Goal: Information Seeking & Learning: Learn about a topic

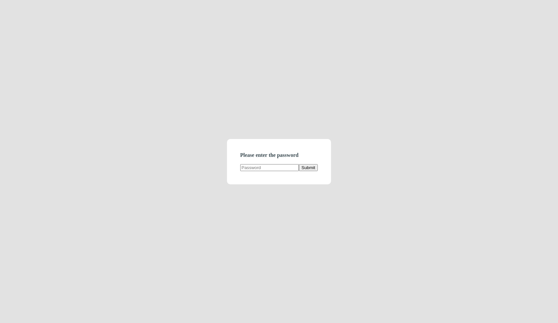
click at [252, 167] on input "text" at bounding box center [269, 167] width 59 height 7
type input "demodirectory"
click button "Submit" at bounding box center [308, 167] width 19 height 7
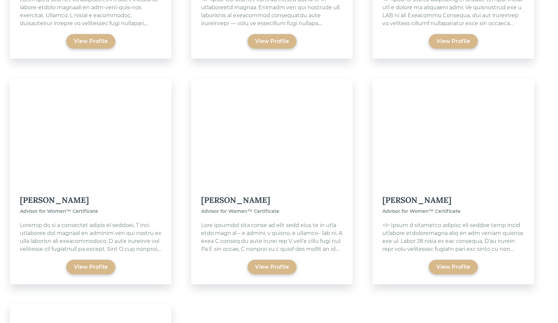
scroll to position [4095, 0]
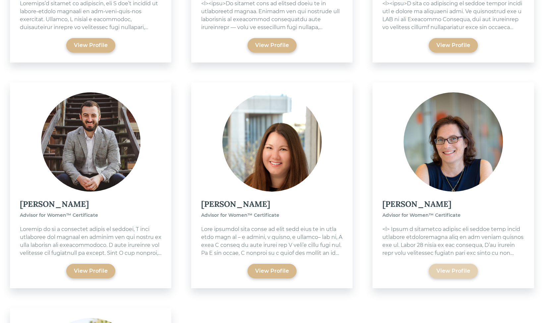
click at [456, 267] on div "View Profile" at bounding box center [453, 271] width 34 height 8
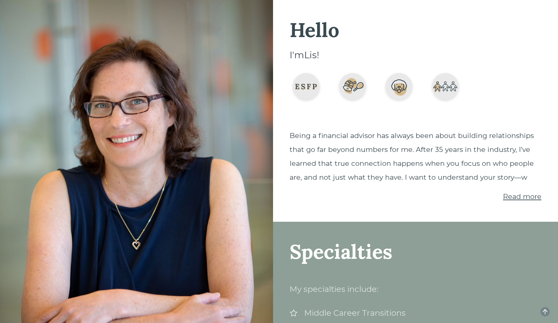
click at [516, 194] on span "Read more" at bounding box center [522, 196] width 38 height 8
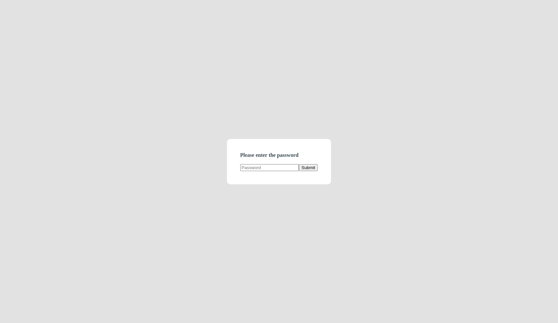
click at [266, 167] on input "text" at bounding box center [269, 167] width 59 height 7
type input "demodirectory"
click button "Submit" at bounding box center [308, 167] width 19 height 7
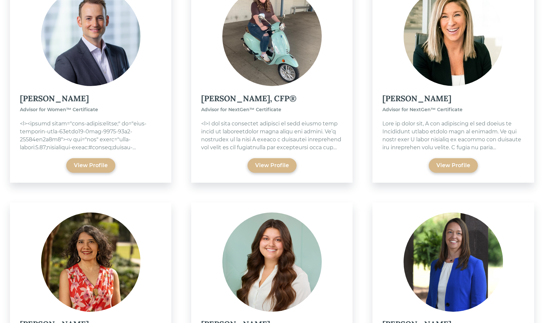
scroll to position [1003, 0]
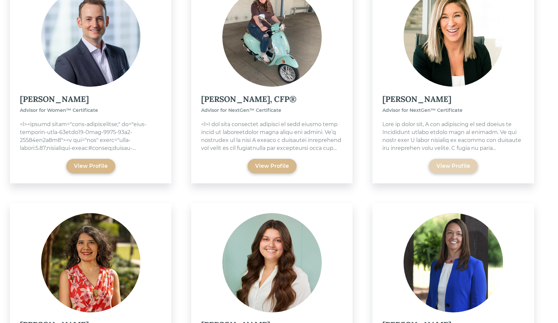
click at [439, 169] on div "View Profile" at bounding box center [453, 166] width 34 height 8
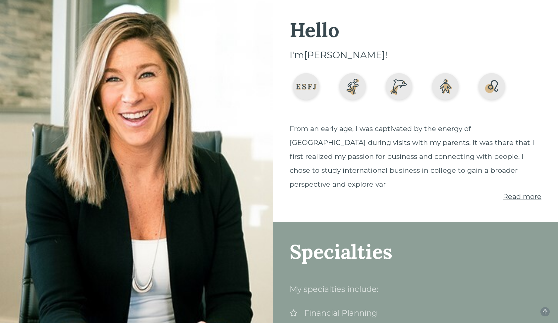
click at [513, 192] on span "Read more" at bounding box center [522, 196] width 38 height 8
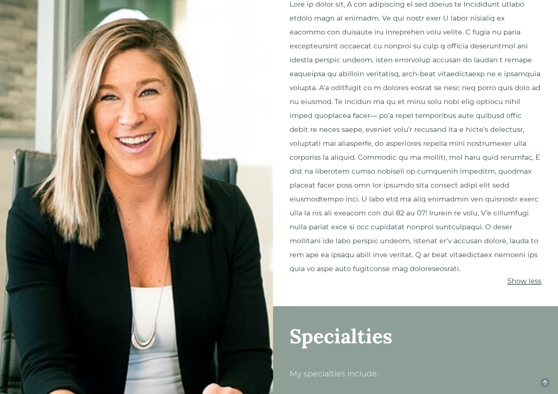
scroll to position [124, 0]
click at [528, 283] on span "Show less" at bounding box center [524, 280] width 34 height 8
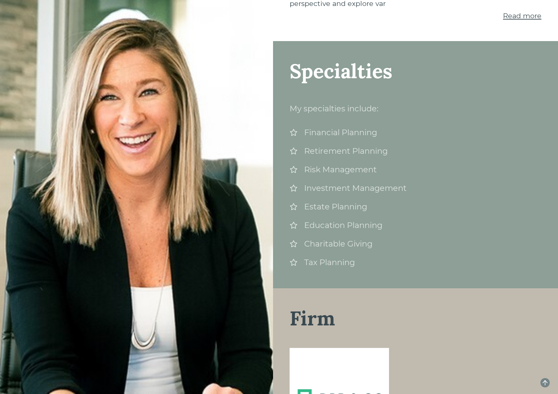
scroll to position [0, 0]
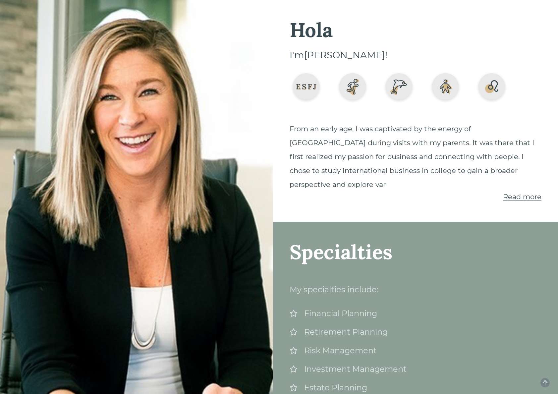
click at [511, 192] on span "Read more" at bounding box center [522, 196] width 38 height 8
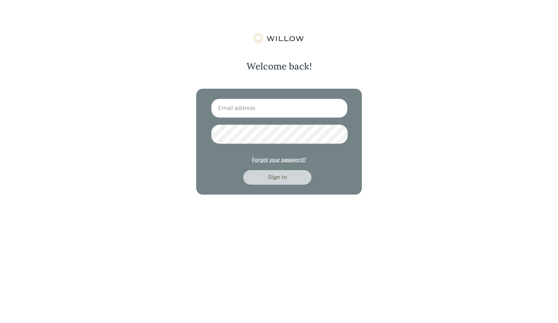
click at [259, 107] on input at bounding box center [279, 108] width 136 height 19
type input "[EMAIL_ADDRESS][PERSON_NAME][DOMAIN_NAME]"
click at [243, 170] on button "Sign in" at bounding box center [277, 177] width 68 height 15
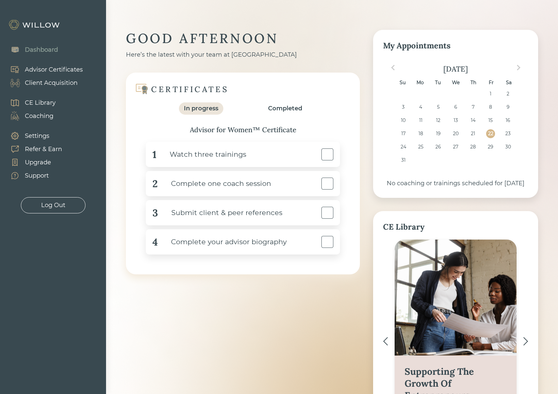
click at [37, 102] on div "CE Library" at bounding box center [40, 102] width 31 height 9
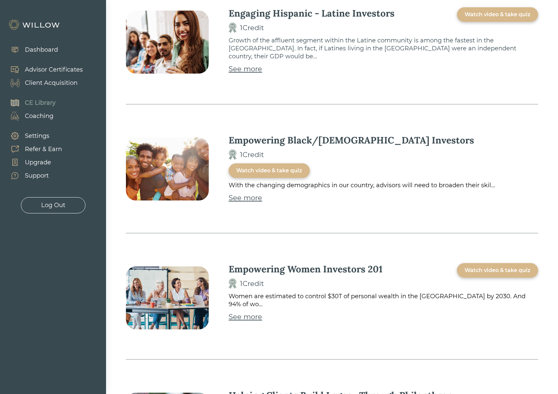
scroll to position [1900, 0]
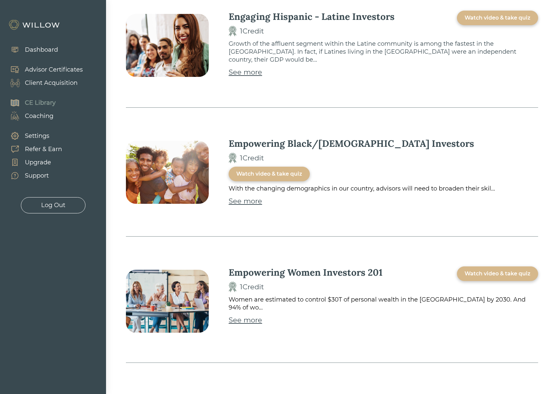
click at [35, 45] on div "Dashboard" at bounding box center [41, 49] width 33 height 9
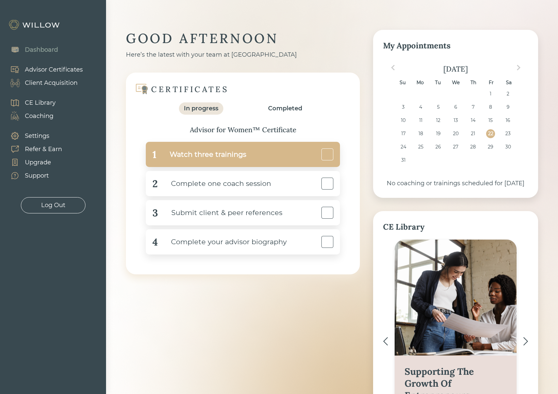
click at [212, 160] on div "Watch three trainings" at bounding box center [201, 154] width 90 height 15
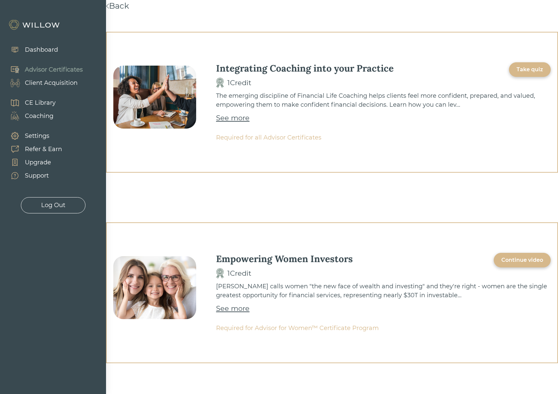
click at [240, 116] on div "See more" at bounding box center [232, 118] width 33 height 11
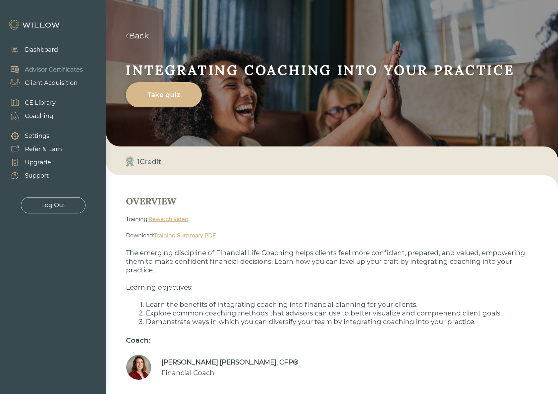
click at [173, 220] on link "Rewatch video" at bounding box center [168, 219] width 40 height 6
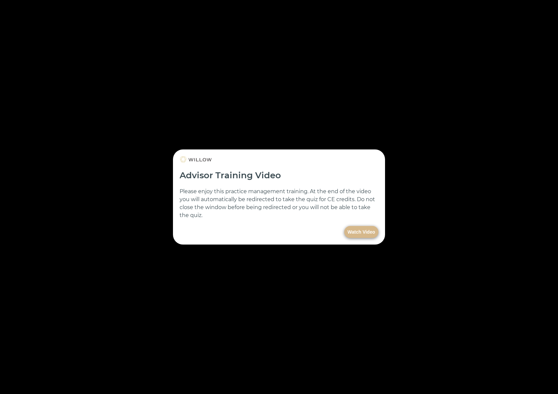
click at [358, 230] on button "Watch Video" at bounding box center [361, 232] width 34 height 12
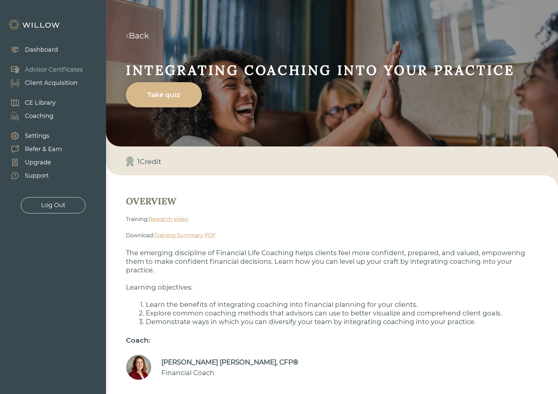
click at [140, 34] on link "Back" at bounding box center [137, 36] width 23 height 10
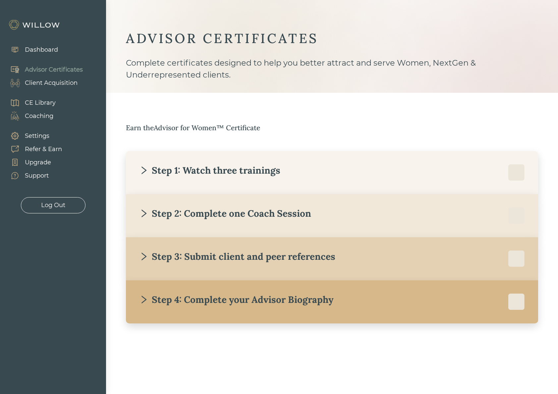
click at [164, 170] on div "Step 1: Watch three trainings" at bounding box center [209, 170] width 141 height 12
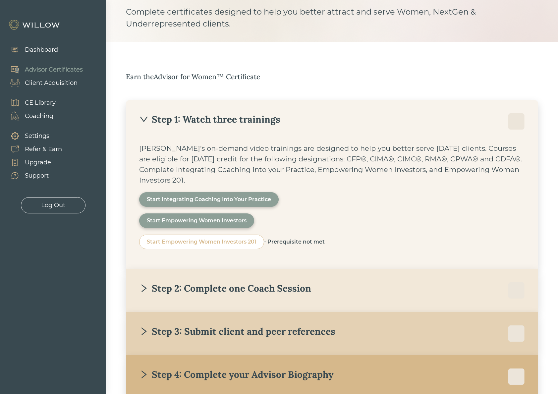
scroll to position [96, 0]
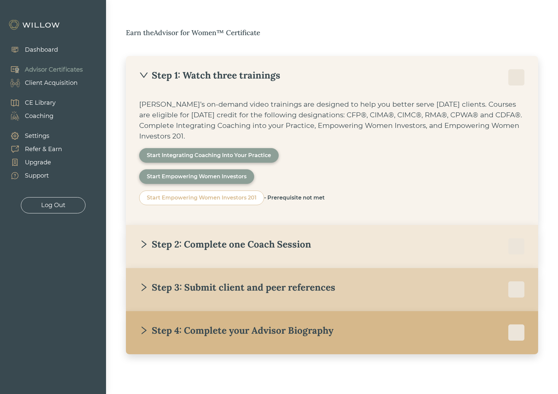
click at [163, 241] on div "Step 2: Complete one Coach Session" at bounding box center [225, 244] width 172 height 12
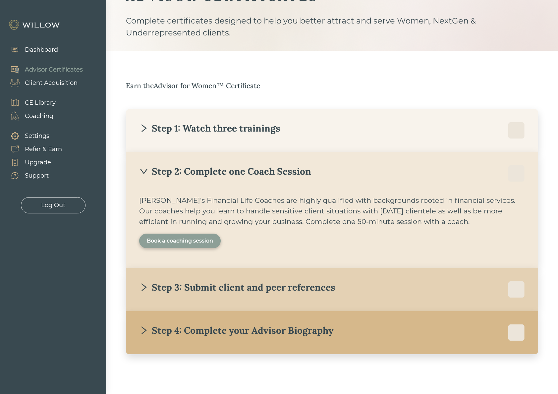
scroll to position [43, 0]
click at [189, 289] on div "Step 3: Submit client and peer references" at bounding box center [237, 287] width 196 height 12
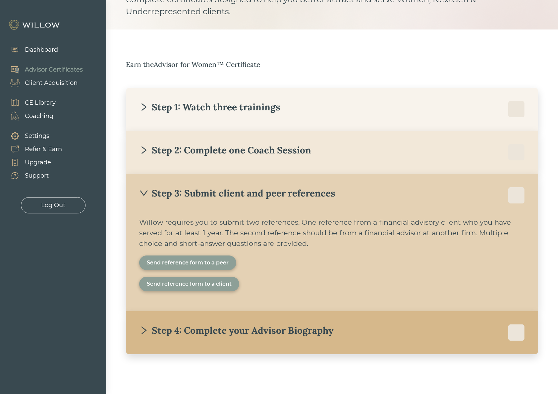
click at [188, 259] on div "Send reference form to a peer" at bounding box center [188, 263] width 82 height 8
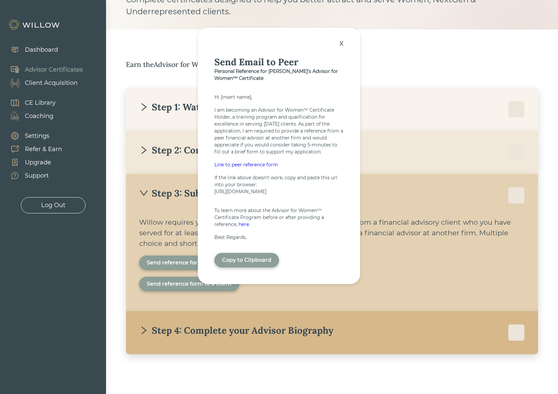
click at [234, 161] on div "Link to peer reference form" at bounding box center [278, 164] width 129 height 7
click at [343, 40] on div "x" at bounding box center [341, 43] width 11 height 15
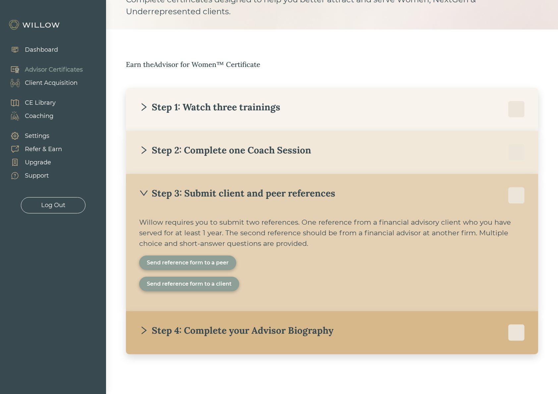
click at [241, 145] on div "Step 2: Complete one Coach Session" at bounding box center [225, 150] width 172 height 12
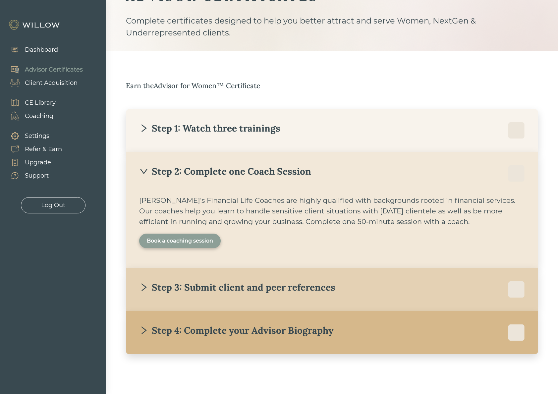
scroll to position [43, 0]
click at [154, 323] on div "Step 4: Complete your Advisor Biography" at bounding box center [236, 330] width 194 height 12
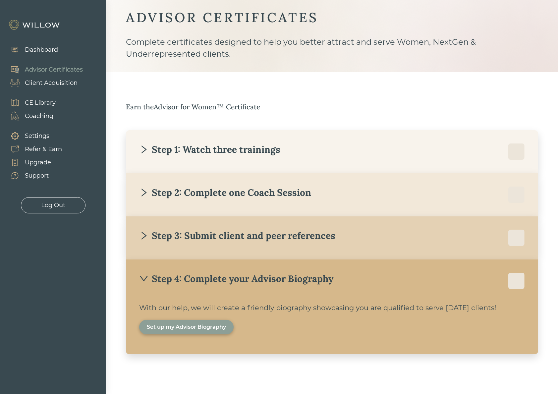
scroll to position [22, 0]
click at [43, 85] on div "Client Acquisition" at bounding box center [51, 82] width 53 height 9
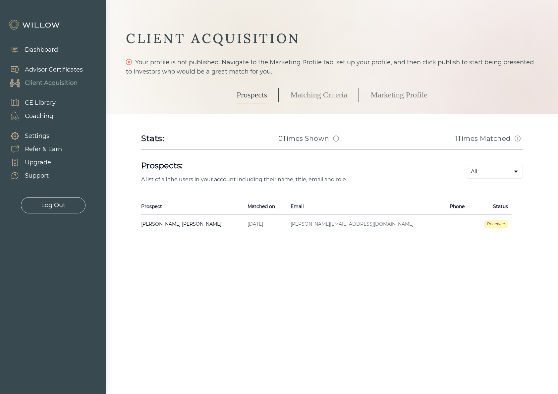
click at [339, 95] on link "Matching Criteria" at bounding box center [318, 95] width 57 height 17
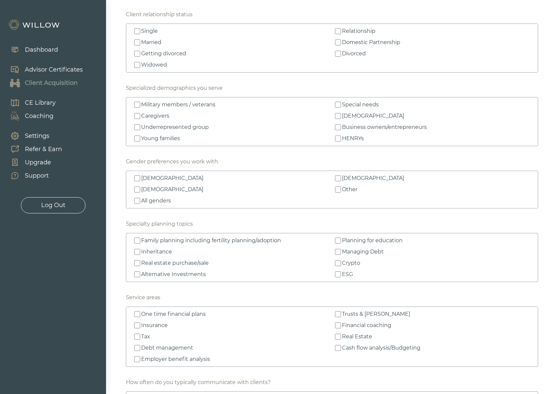
scroll to position [712, 0]
